Goal: Communication & Community: Connect with others

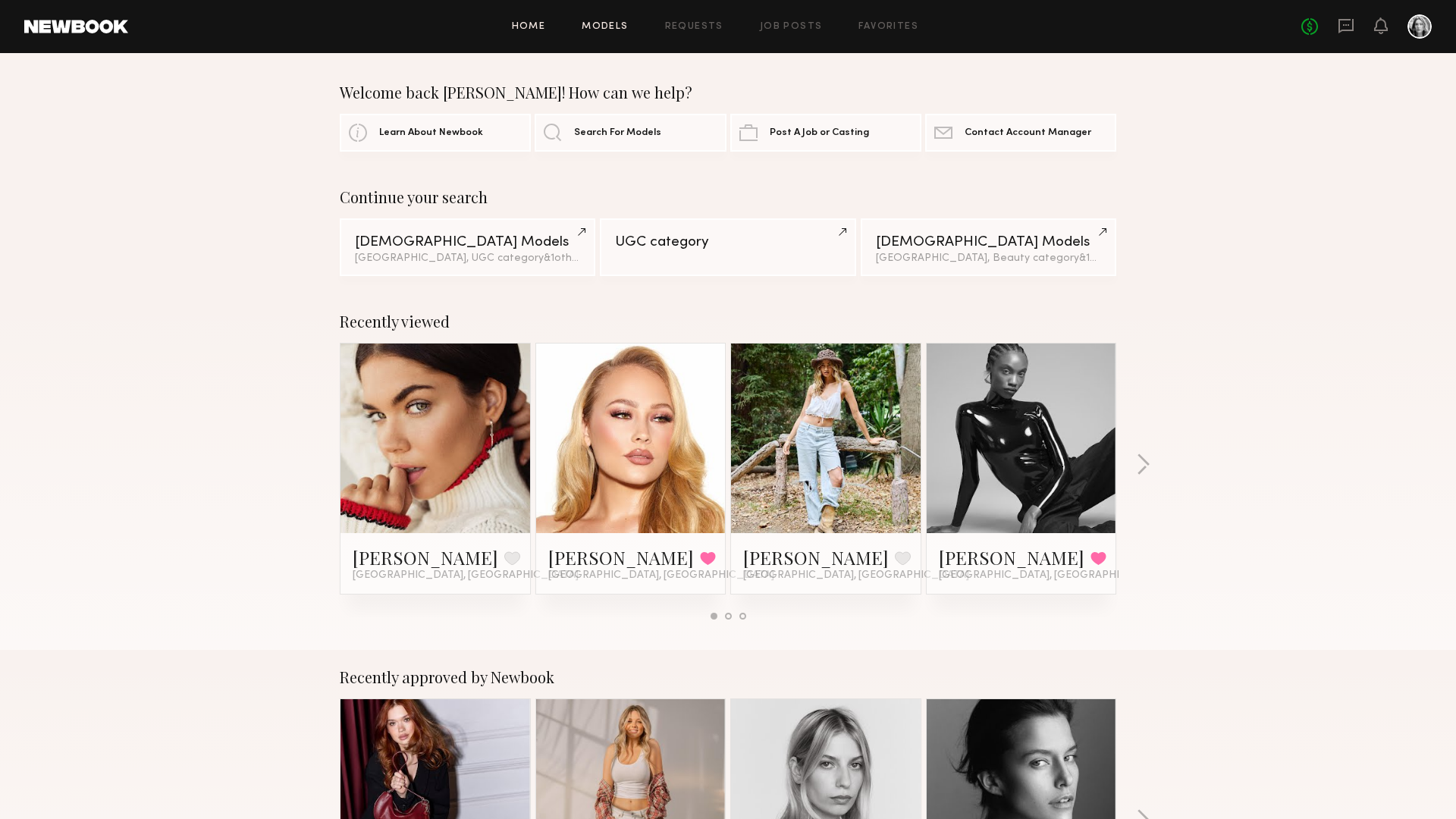
click at [611, 29] on link "Models" at bounding box center [604, 26] width 46 height 10
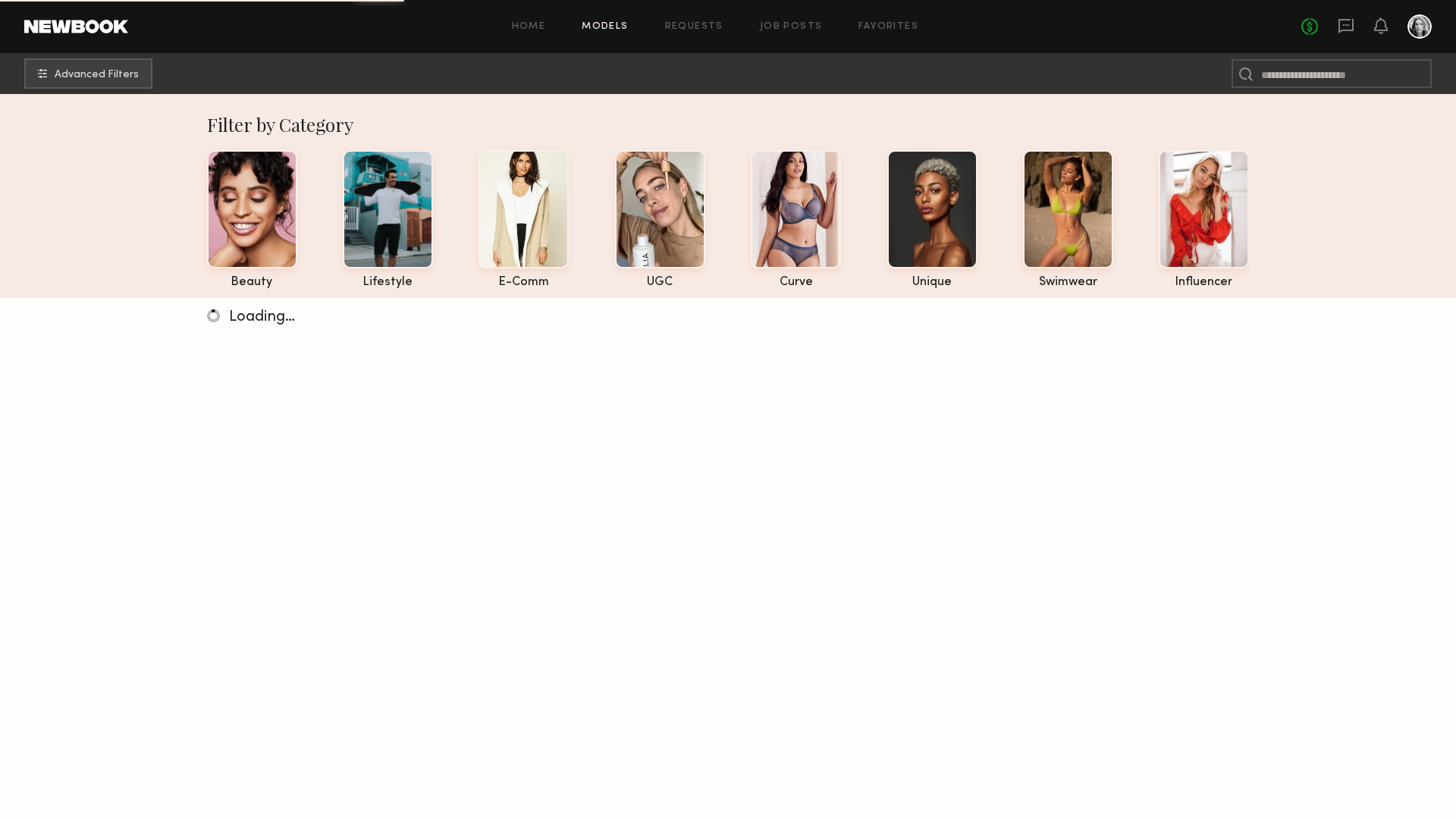
click at [726, 28] on div "Home Models Requests Job Posts Favorites Sign Out" at bounding box center [715, 26] width 1173 height 10
click at [544, 26] on link "Home" at bounding box center [529, 26] width 34 height 10
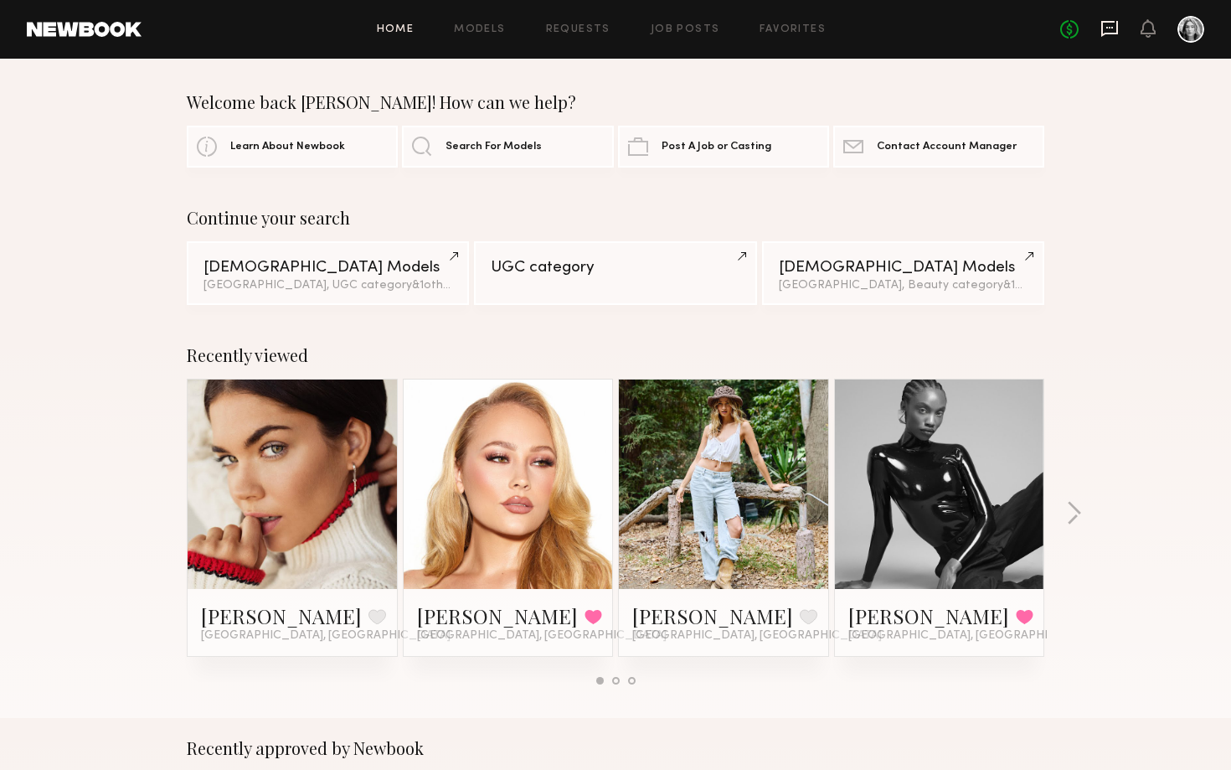
click at [1106, 30] on icon at bounding box center [1110, 28] width 18 height 18
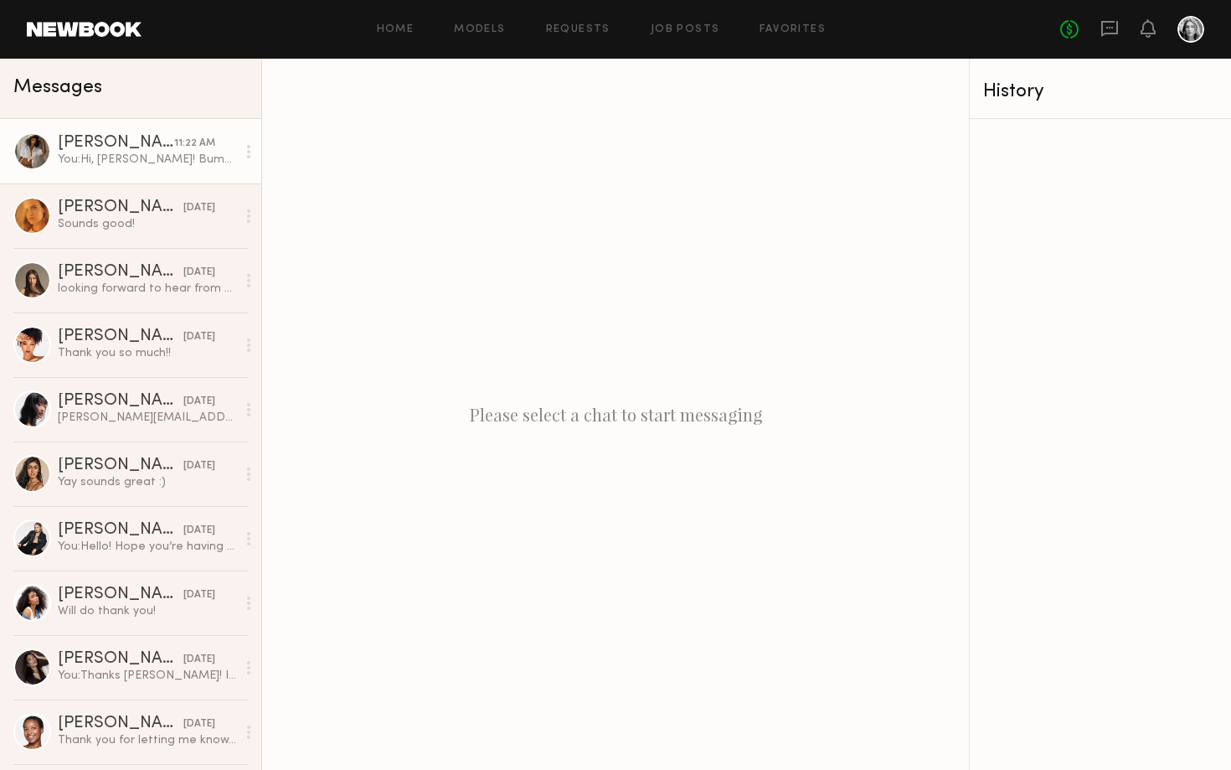
click at [152, 165] on div "You: Hi, Lucci! Bumping this!" at bounding box center [147, 160] width 178 height 16
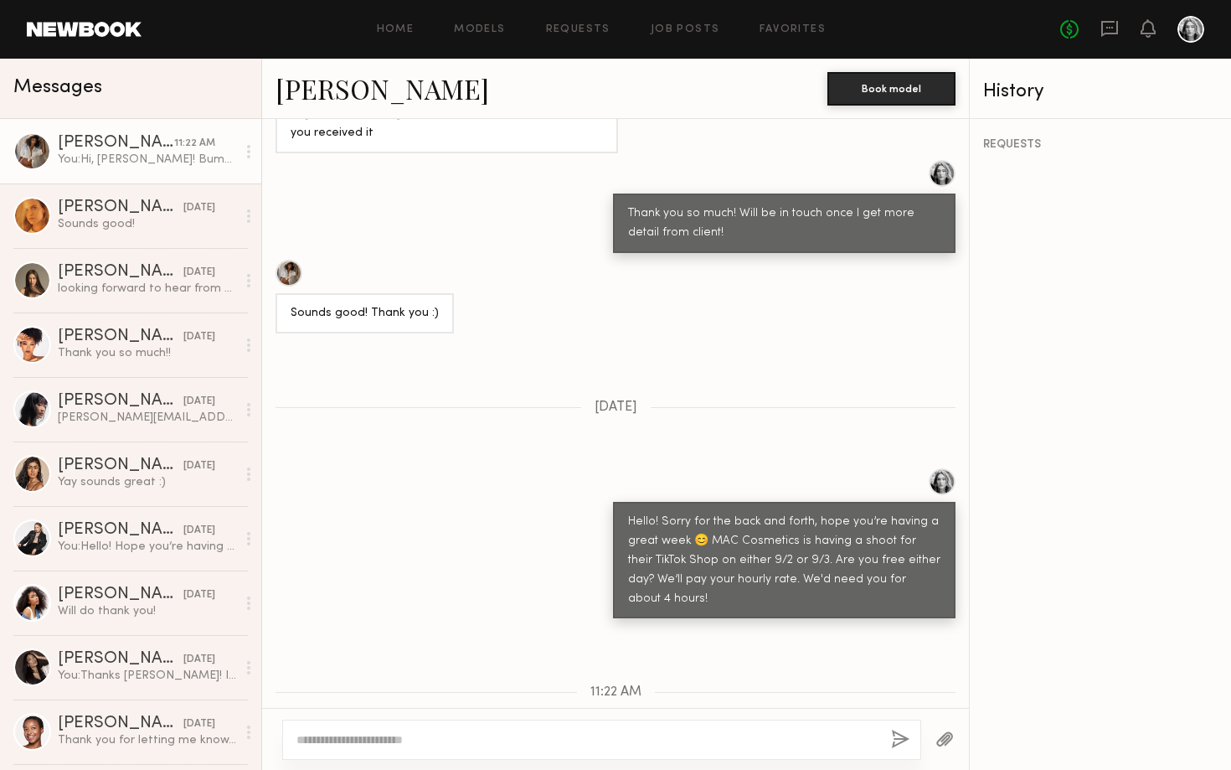
scroll to position [1240, 0]
